Goal: Navigation & Orientation: Find specific page/section

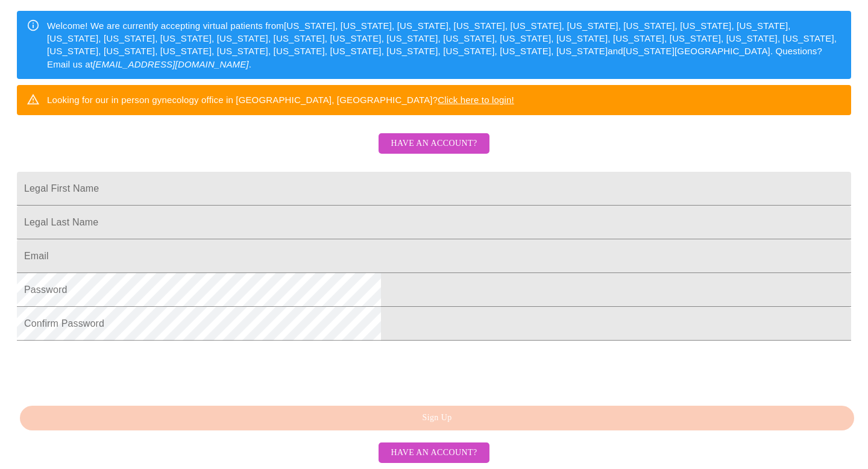
scroll to position [287, 0]
click at [435, 450] on span "Have an account?" at bounding box center [434, 452] width 86 height 15
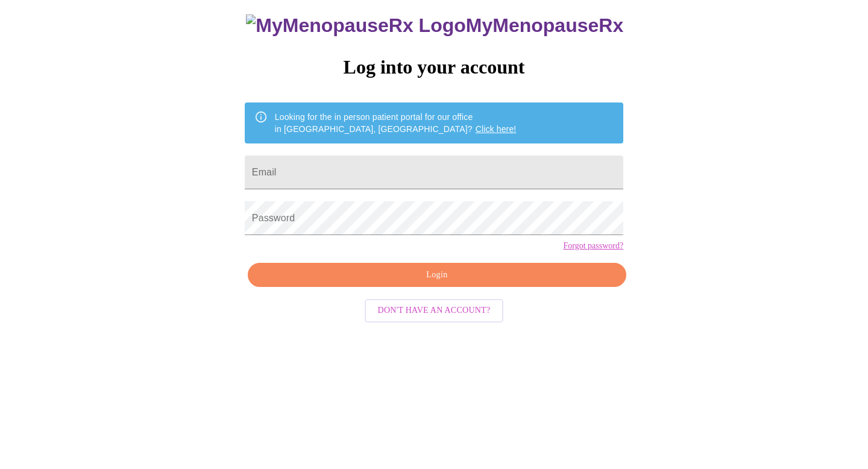
scroll to position [12, 0]
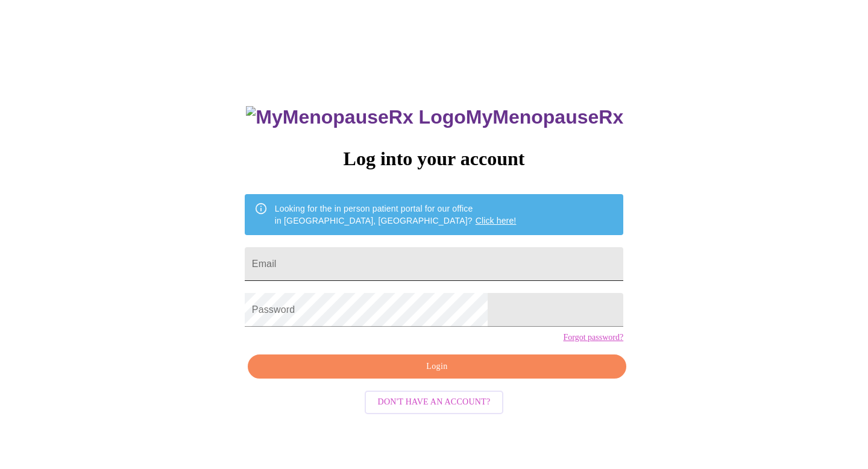
click at [460, 258] on input "Email" at bounding box center [434, 264] width 378 height 34
type input "[EMAIL_ADDRESS][DOMAIN_NAME]"
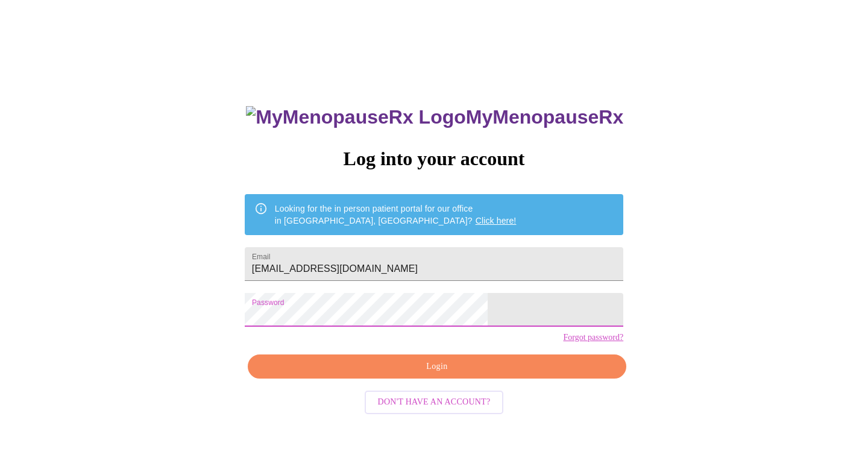
click at [433, 374] on span "Login" at bounding box center [437, 366] width 351 height 15
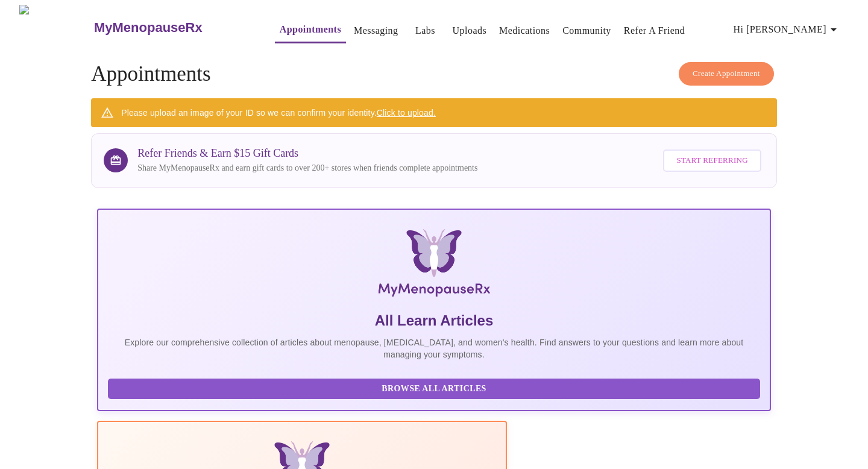
click at [415, 27] on link "Labs" at bounding box center [425, 30] width 20 height 17
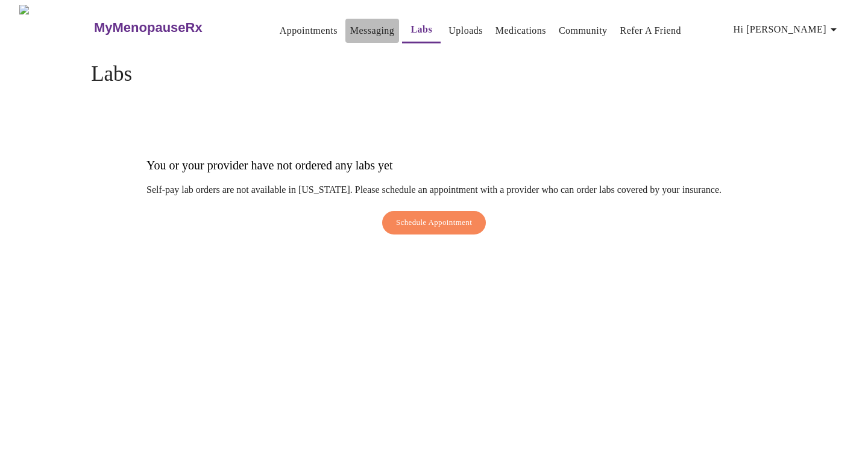
click at [350, 27] on link "Messaging" at bounding box center [372, 30] width 44 height 17
